Goal: Find specific page/section: Find specific page/section

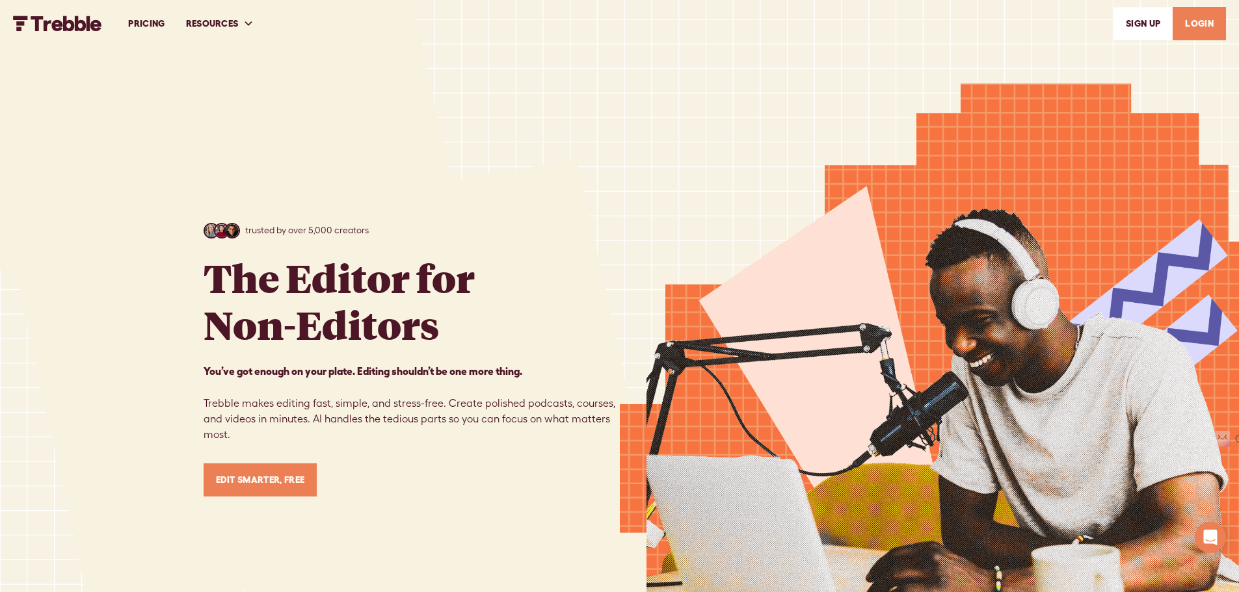
click at [1203, 25] on link "LOGIN" at bounding box center [1198, 23] width 53 height 33
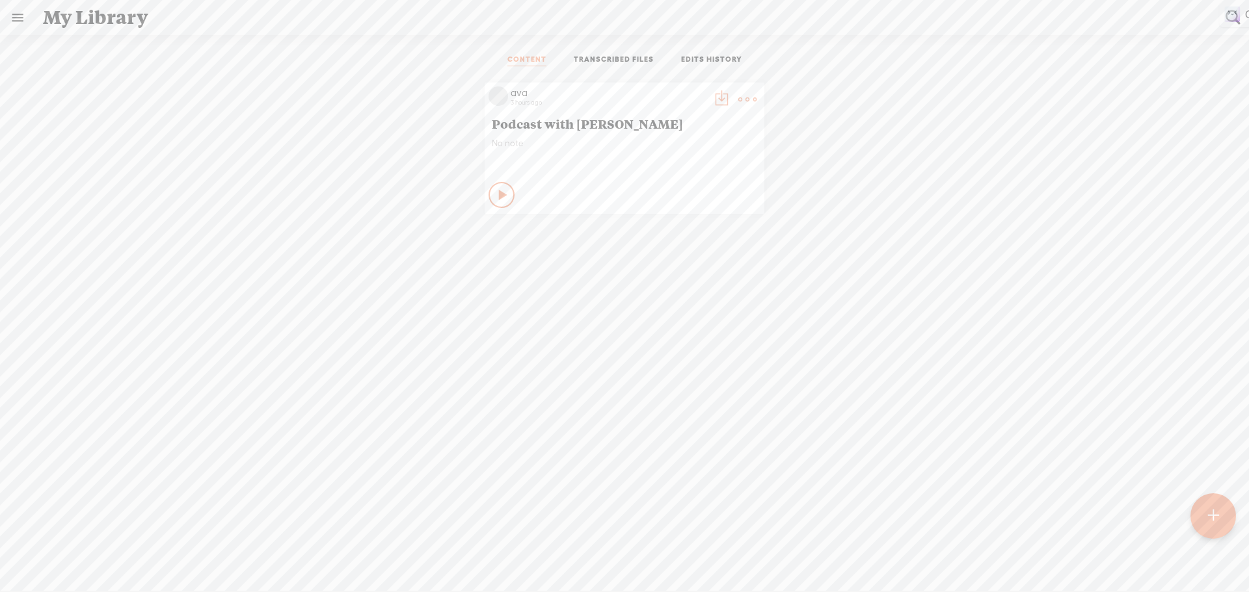
click at [524, 53] on ul "CONTENT TRANSCRIBED FILES EDITS HISTORY" at bounding box center [624, 60] width 345 height 31
click at [609, 59] on link "TRANSCRIBED FILES" at bounding box center [614, 61] width 80 height 12
click at [532, 53] on ul "CONTENT TRANSCRIBED FILES EDITS HISTORY" at bounding box center [624, 60] width 345 height 31
click at [527, 53] on ul "CONTENT TRANSCRIBED FILES EDITS HISTORY" at bounding box center [624, 60] width 345 height 31
click at [525, 56] on link "CONTENT" at bounding box center [526, 61] width 39 height 12
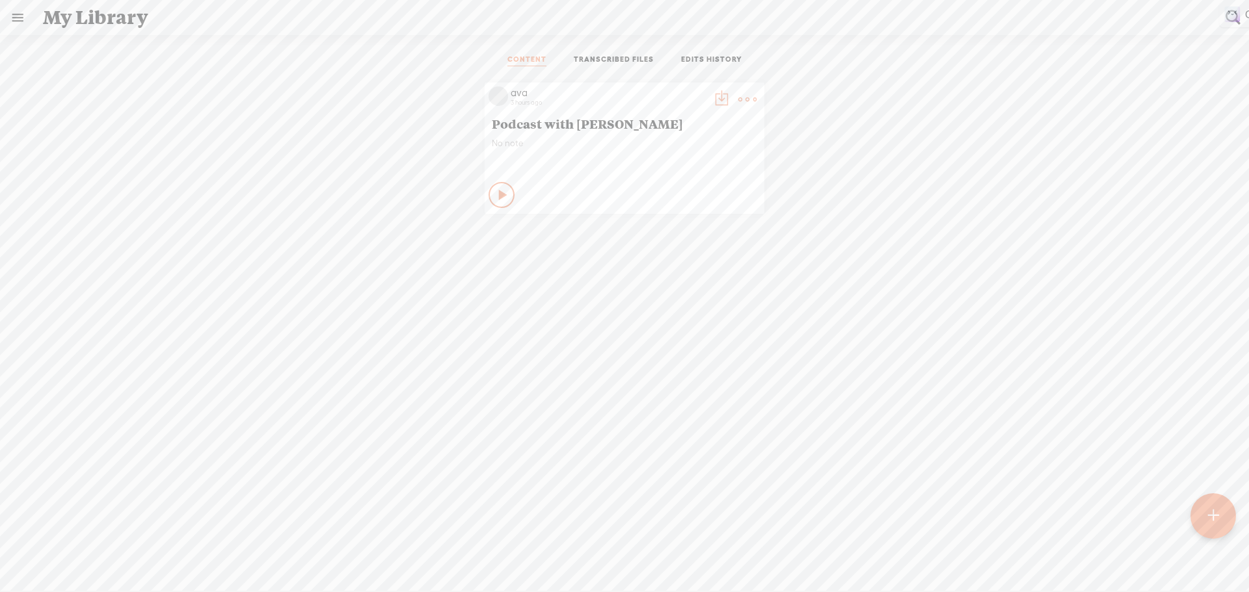
click at [1223, 522] on div at bounding box center [1213, 517] width 46 height 46
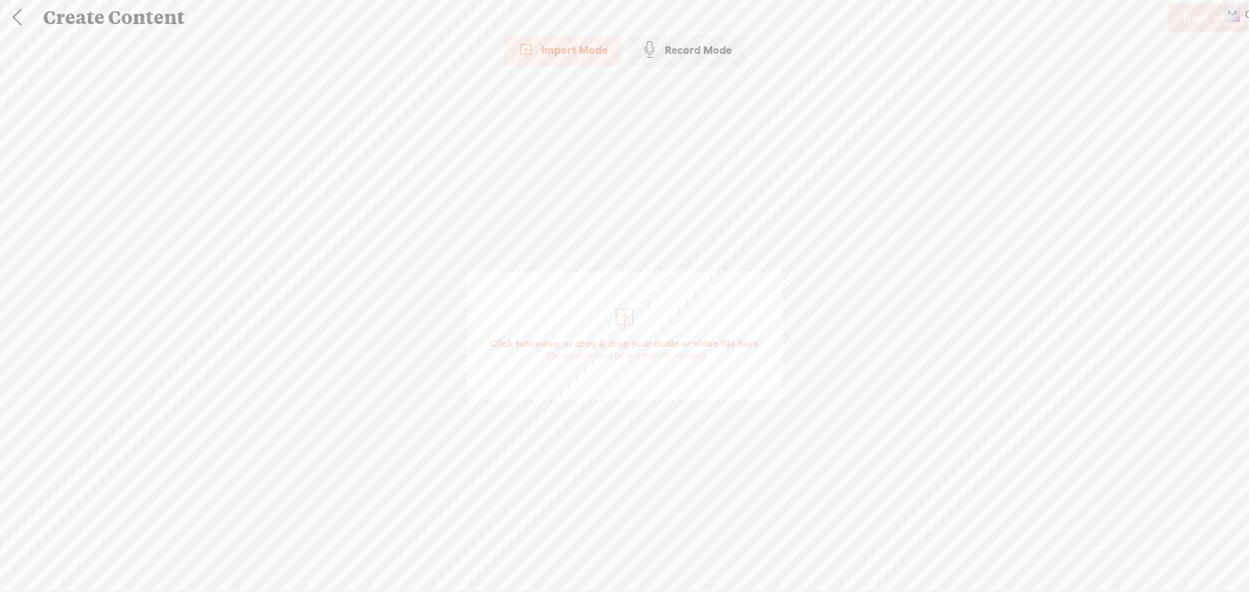
click at [615, 323] on div at bounding box center [624, 317] width 26 height 26
